Goal: Information Seeking & Learning: Learn about a topic

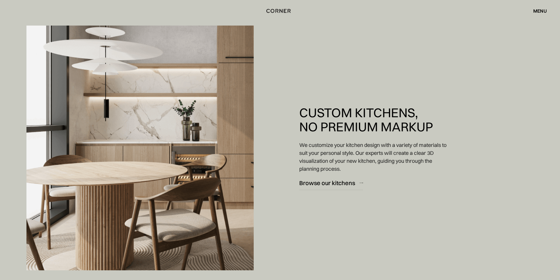
scroll to position [470, 0]
click at [332, 181] on div "Browse our kitchens" at bounding box center [327, 183] width 56 height 8
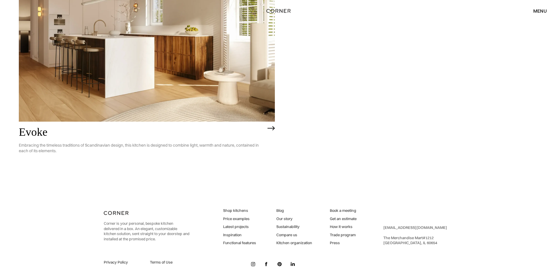
scroll to position [1897, 0]
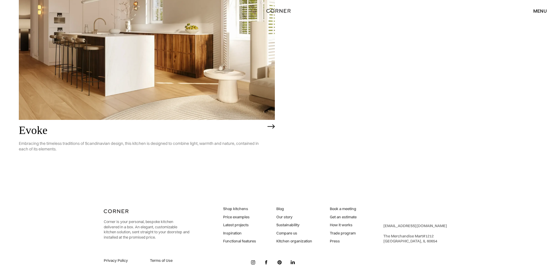
click at [244, 218] on link "Price examples" at bounding box center [239, 216] width 33 height 5
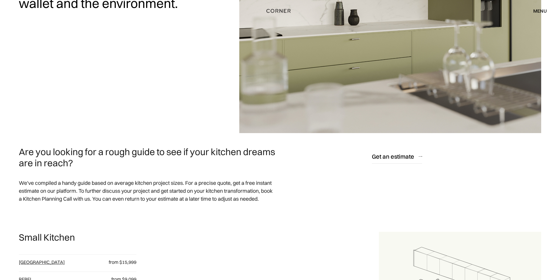
scroll to position [118, 0]
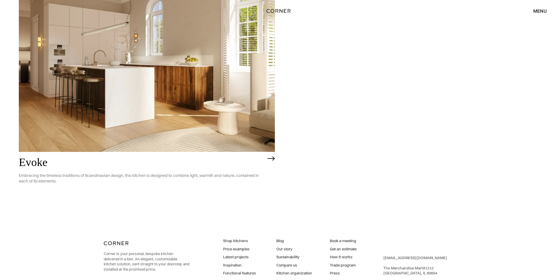
scroll to position [1721, 0]
